Goal: Information Seeking & Learning: Learn about a topic

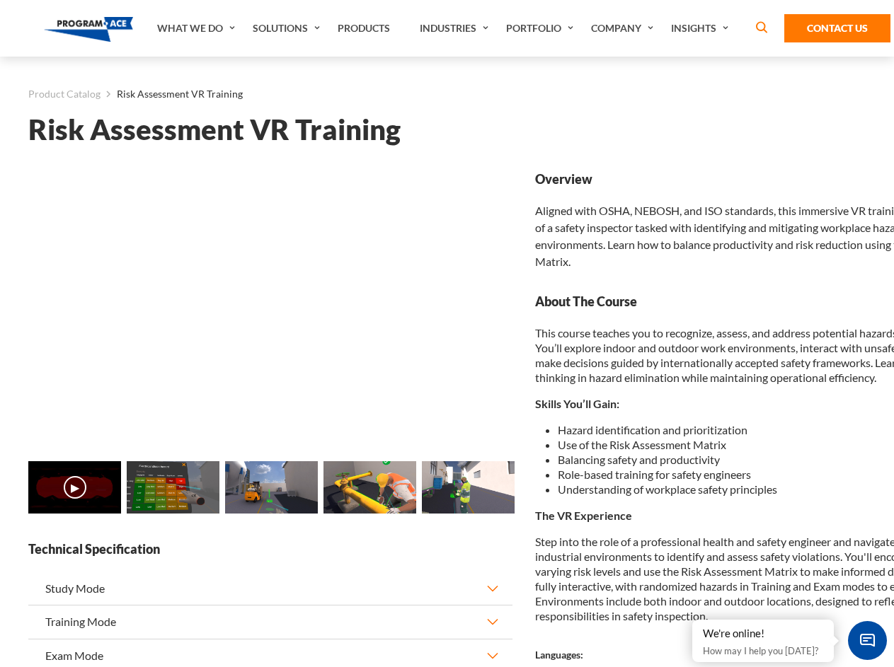
click at [288, 28] on link "Solutions" at bounding box center [288, 28] width 85 height 57
click at [0, 0] on div "AI & Computer Vision Solutions Computer Vision Quality Control AI tools for fas…" at bounding box center [0, 0] width 0 height 0
click at [0, 0] on div "AI & Computer Vision Solutions Virtual Training Solutions Virtual Tour Solution…" at bounding box center [0, 0] width 0 height 0
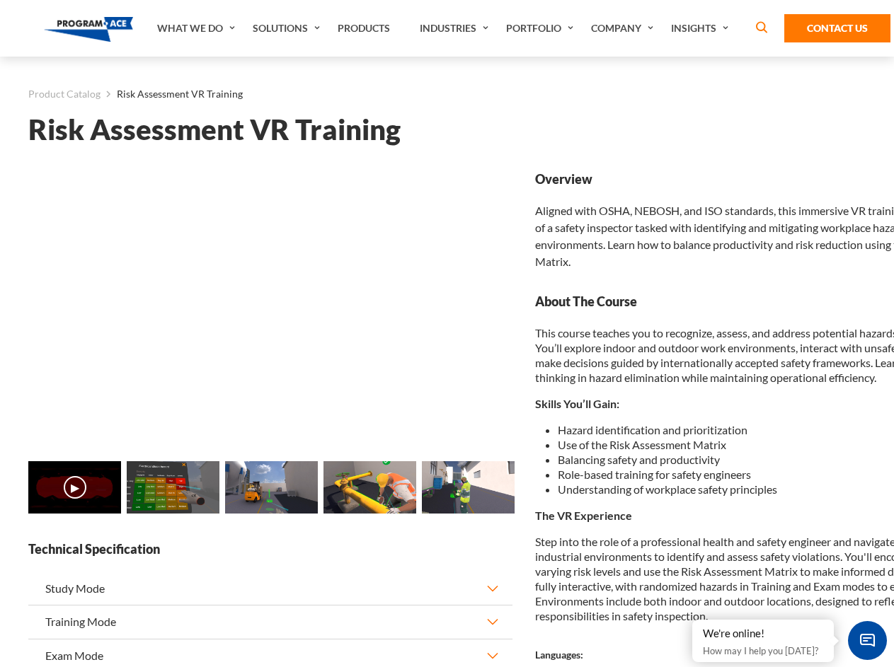
click at [0, 0] on div "AI & Computer Vision Solutions Virtual Training Solutions Virtual Tour Solution…" at bounding box center [0, 0] width 0 height 0
click at [0, 0] on div "AI & Computer Vision Solutions Computer Vision Quality Control AI tools for fas…" at bounding box center [0, 0] width 0 height 0
